Goal: Task Accomplishment & Management: Complete application form

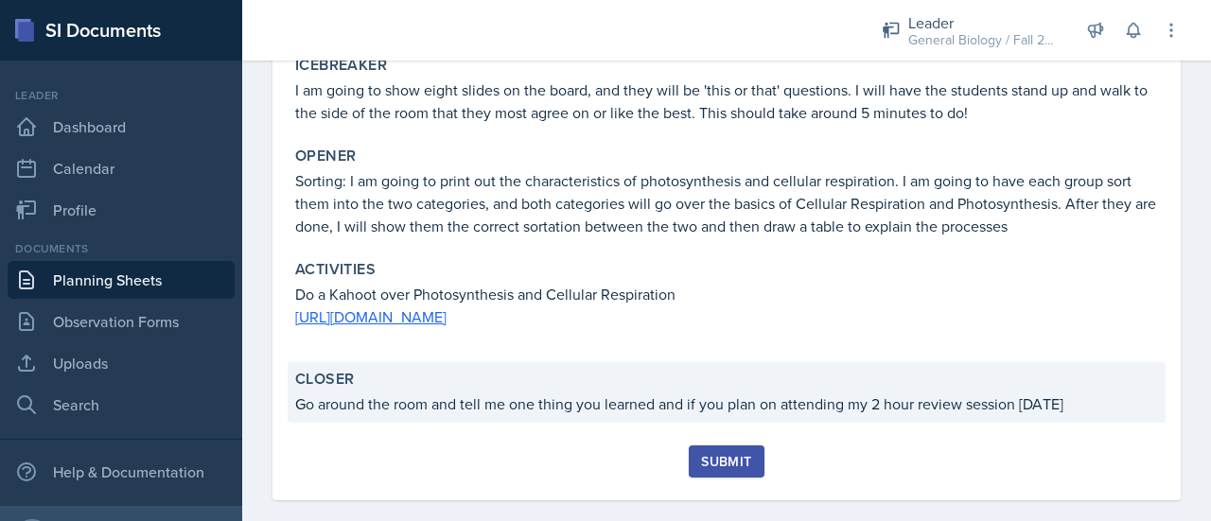
scroll to position [418, 0]
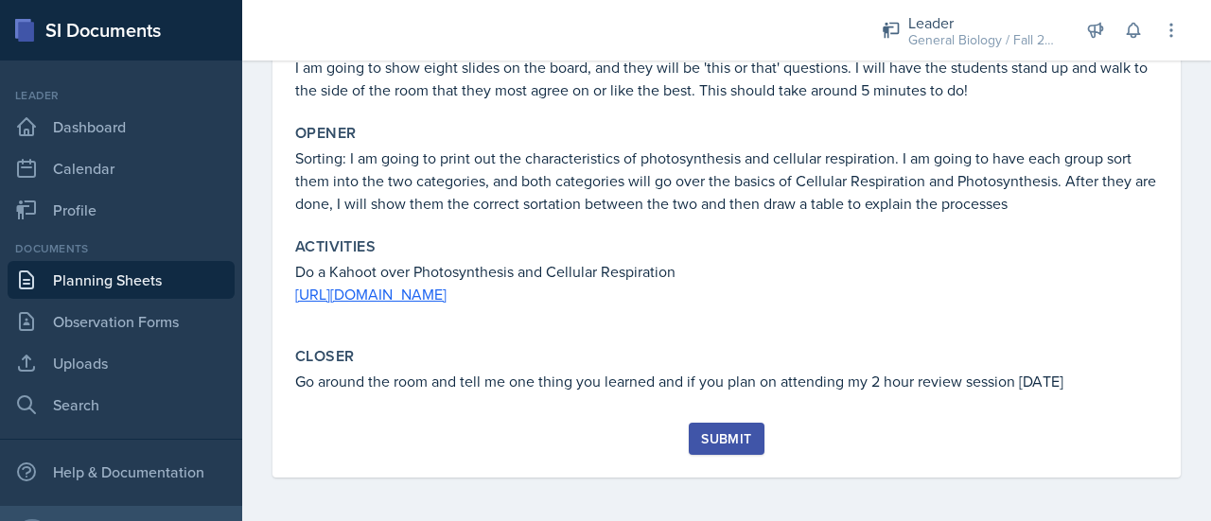
click at [738, 436] on div "Submit" at bounding box center [726, 439] width 50 height 15
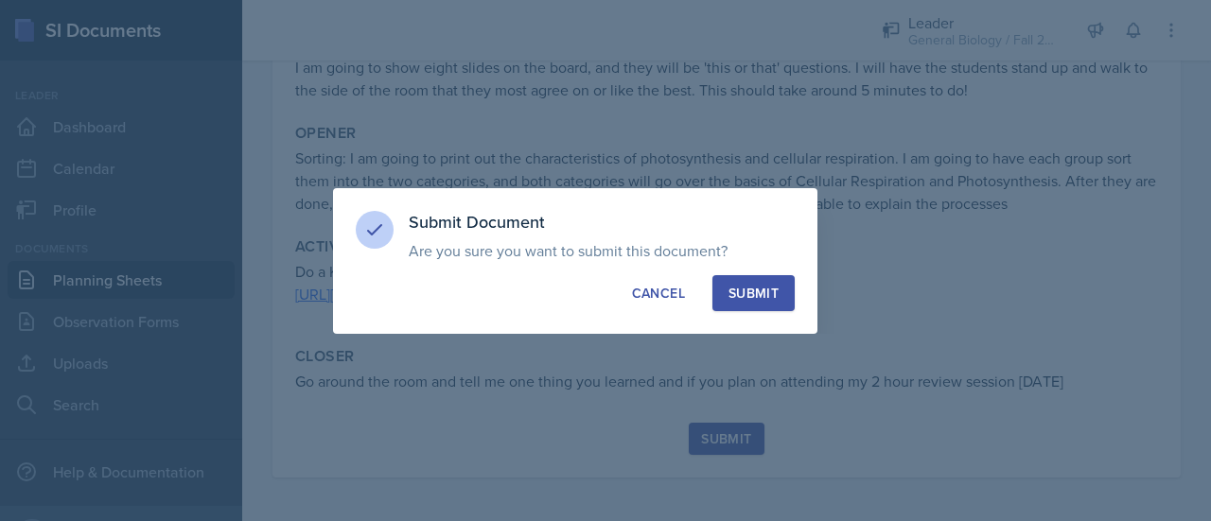
click at [764, 299] on div "Submit" at bounding box center [754, 293] width 50 height 19
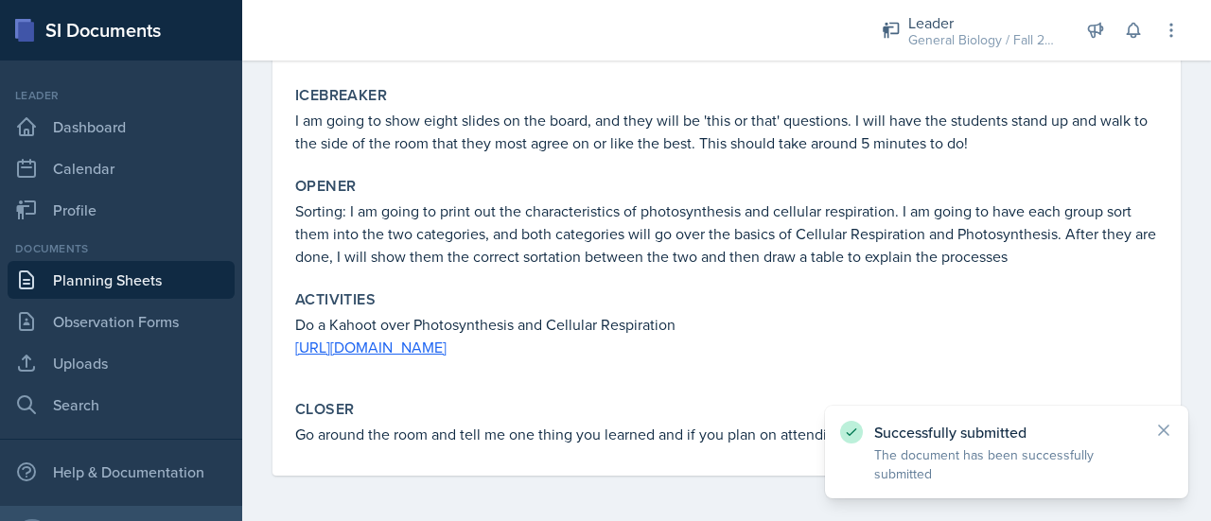
scroll to position [364, 0]
click at [1168, 424] on icon at bounding box center [1164, 430] width 19 height 19
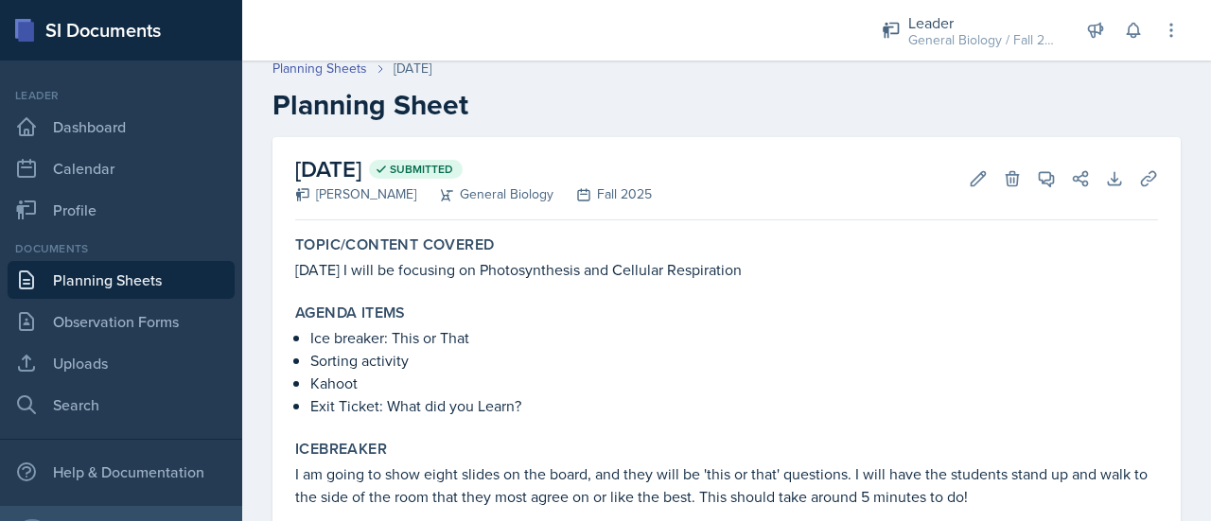
scroll to position [0, 0]
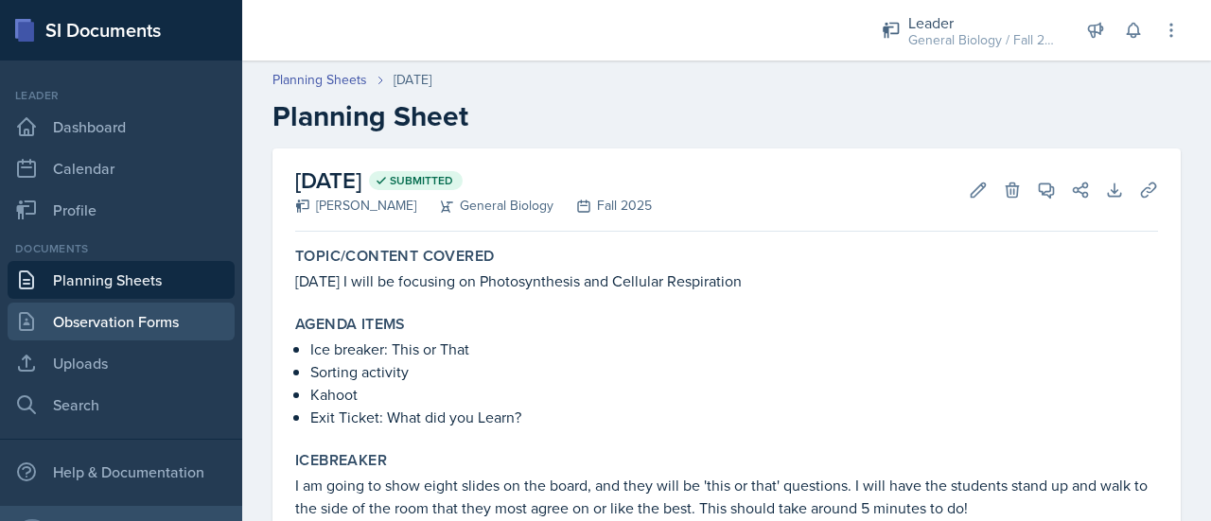
click at [54, 325] on link "Observation Forms" at bounding box center [121, 322] width 227 height 38
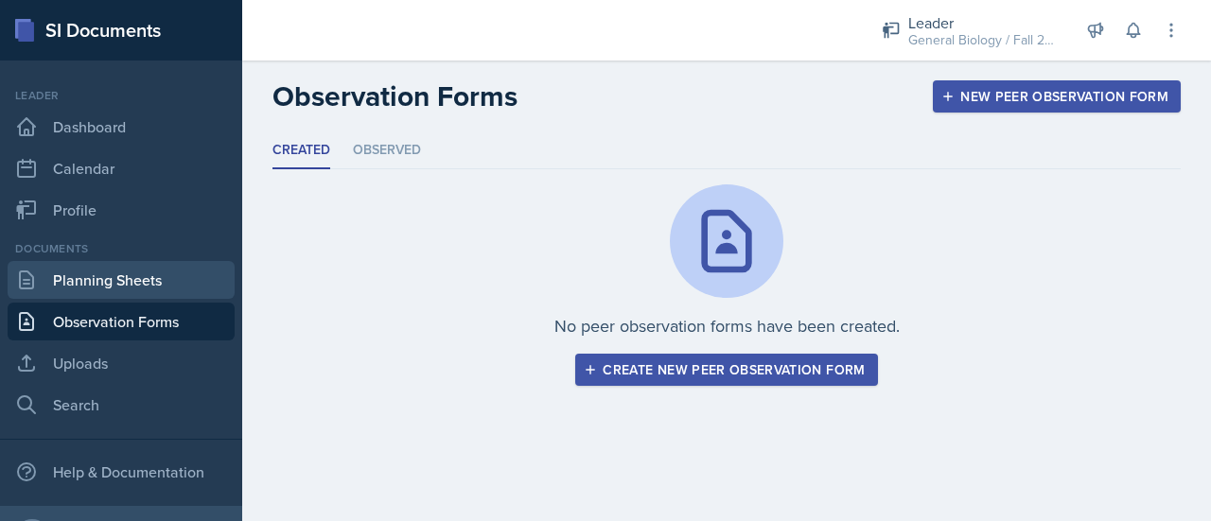
click at [121, 279] on link "Planning Sheets" at bounding box center [121, 280] width 227 height 38
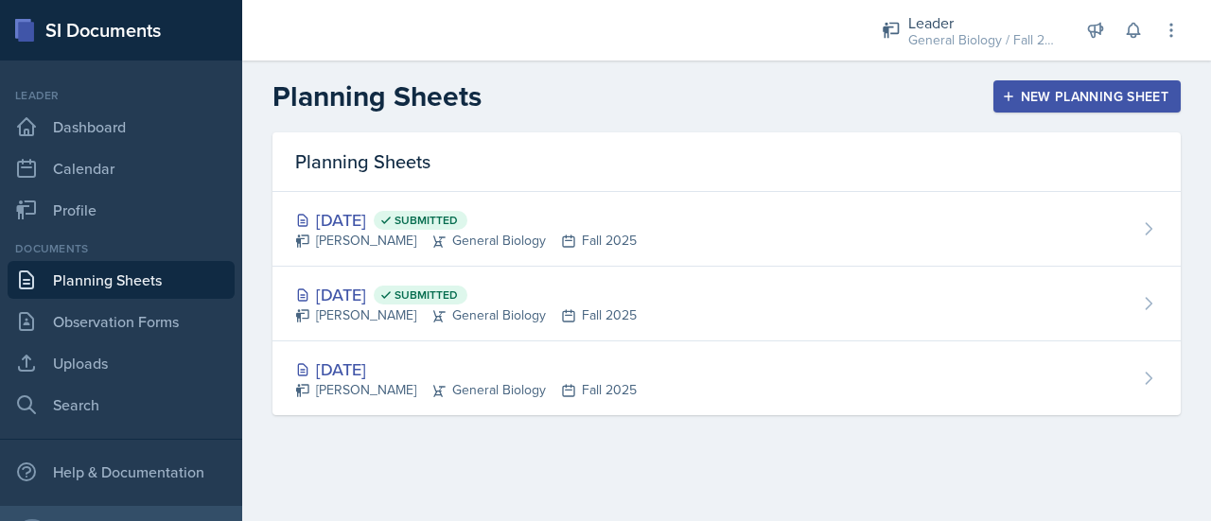
click at [1007, 109] on button "New Planning Sheet" at bounding box center [1087, 96] width 187 height 32
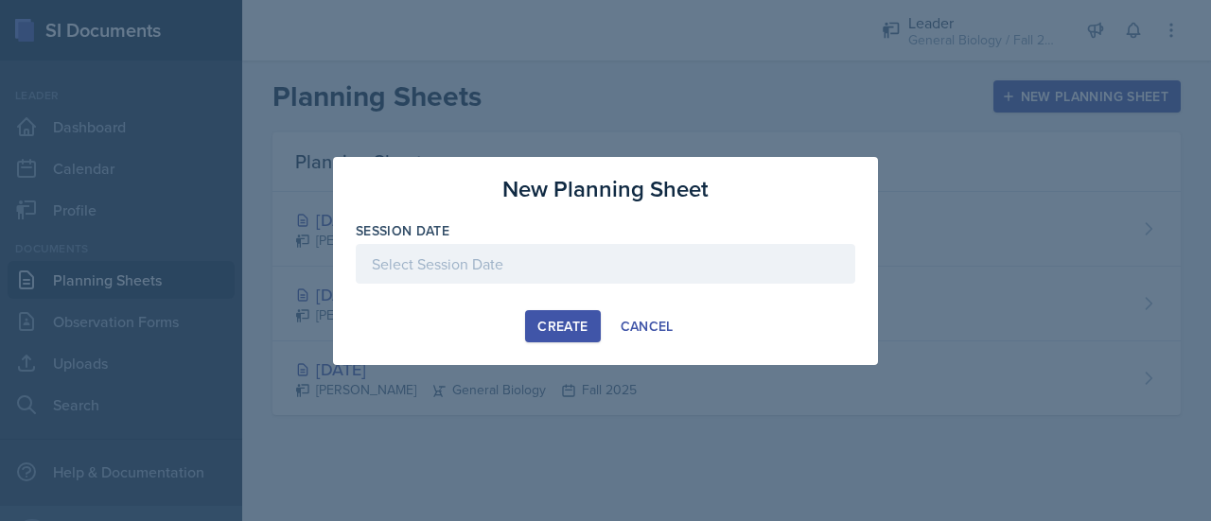
click at [589, 336] on button "Create" at bounding box center [562, 326] width 75 height 32
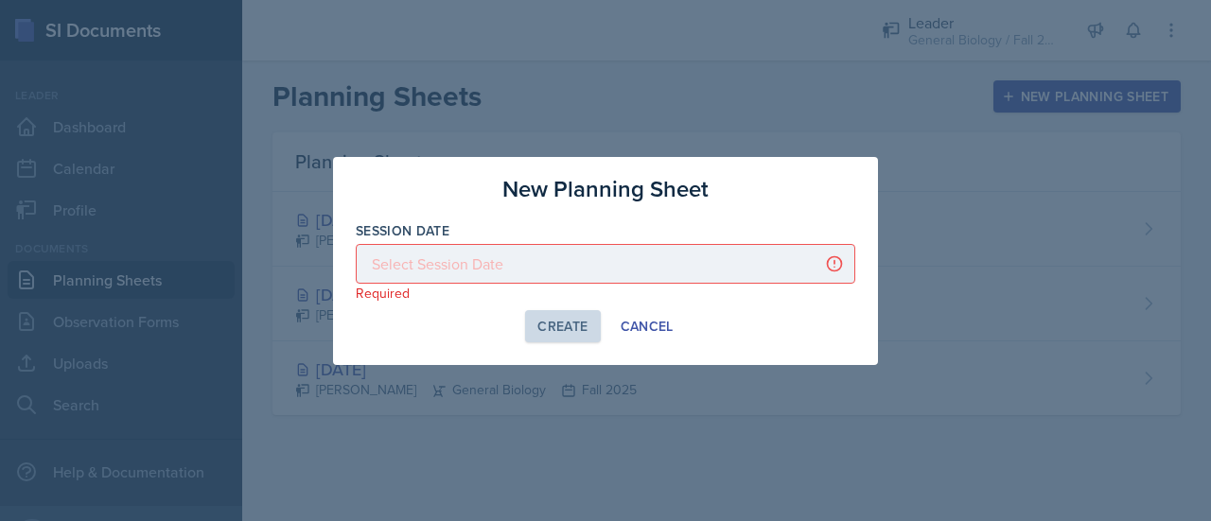
click at [552, 286] on p "Required" at bounding box center [606, 293] width 500 height 19
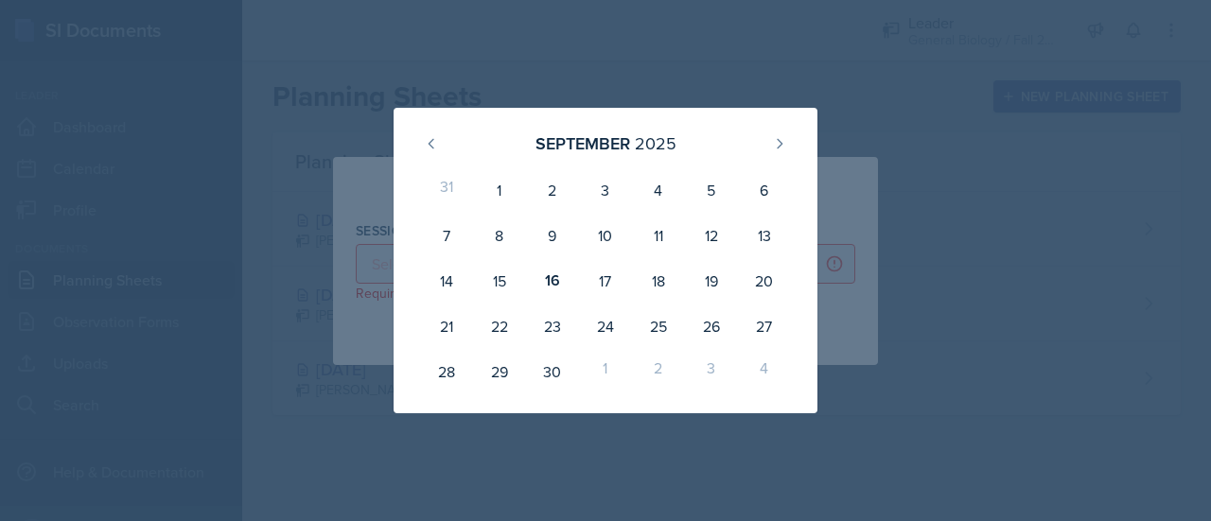
click at [1011, 141] on div at bounding box center [605, 260] width 1211 height 521
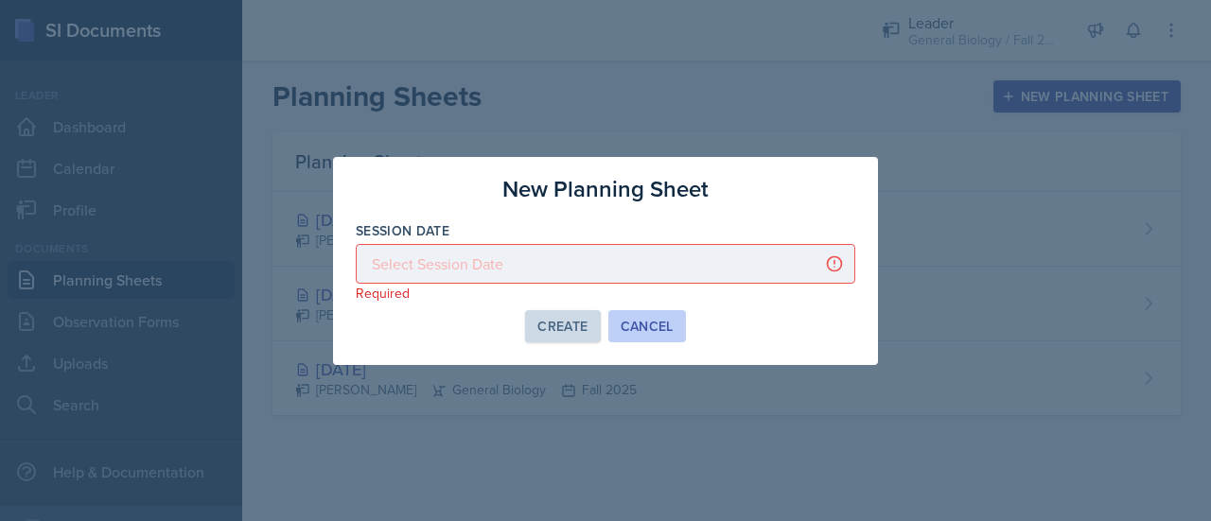
click at [625, 328] on div "Cancel" at bounding box center [647, 326] width 53 height 15
